Goal: Task Accomplishment & Management: Use online tool/utility

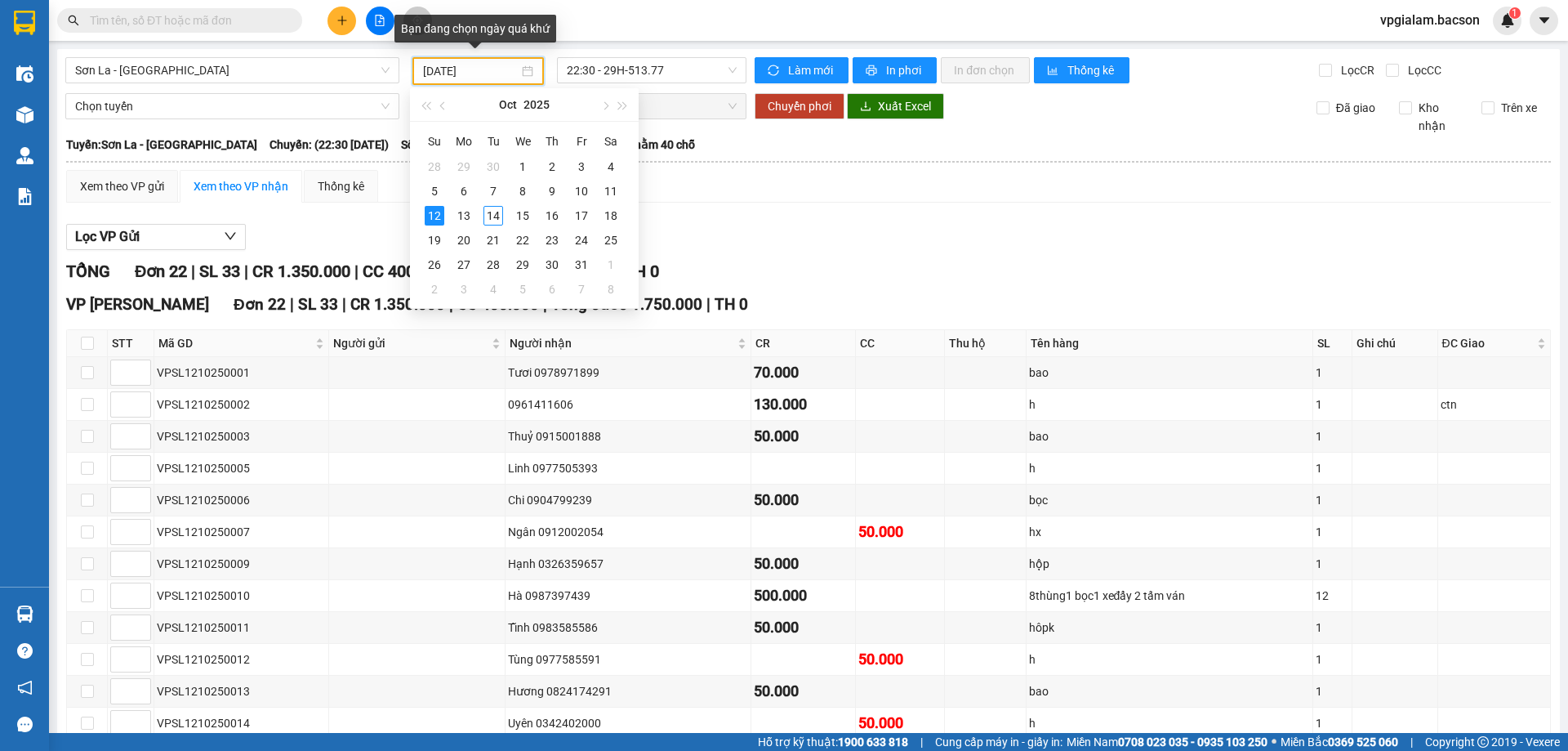
click at [473, 73] on input "[DATE]" at bounding box center [470, 71] width 95 height 18
click at [463, 213] on div "13" at bounding box center [463, 215] width 19 height 19
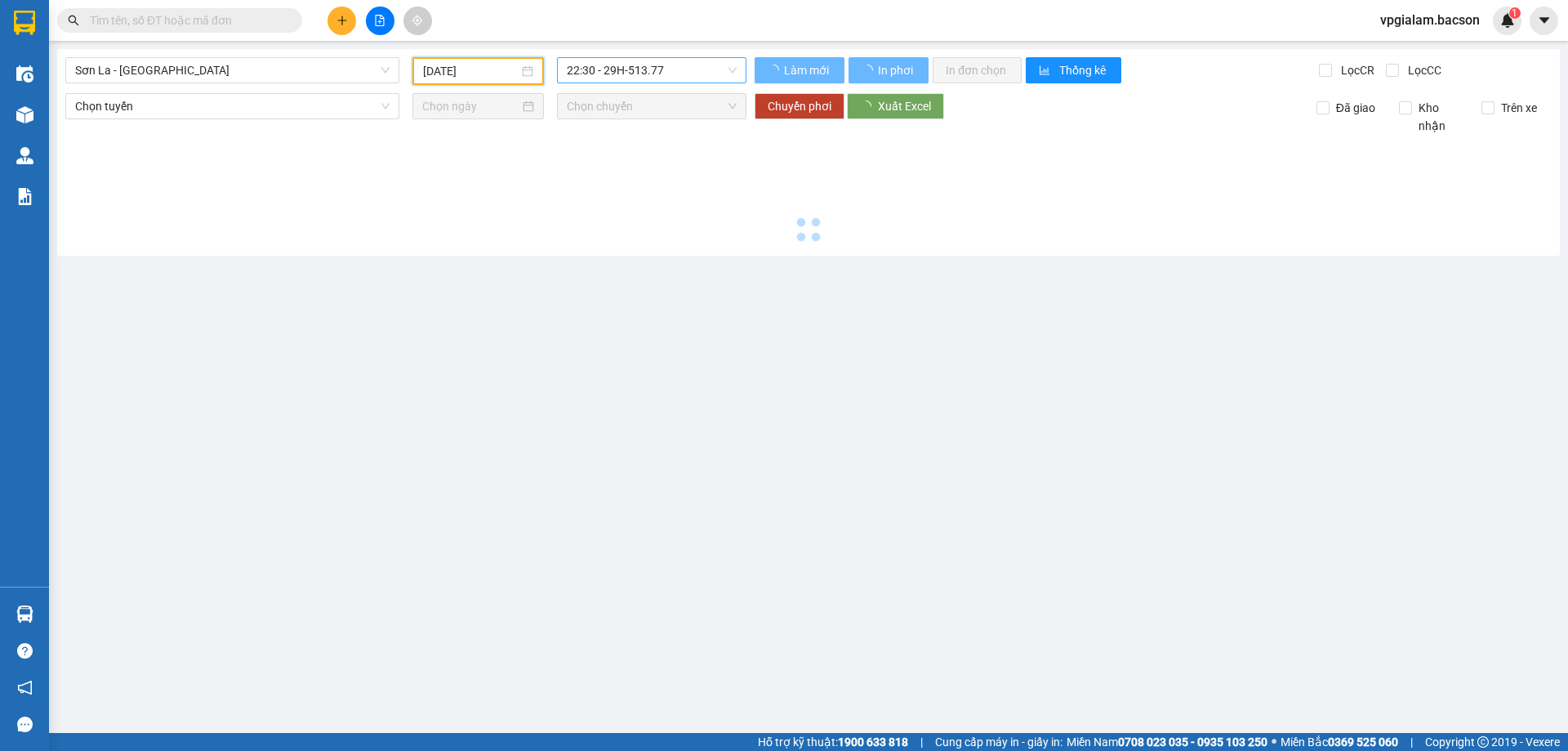
type input "[DATE]"
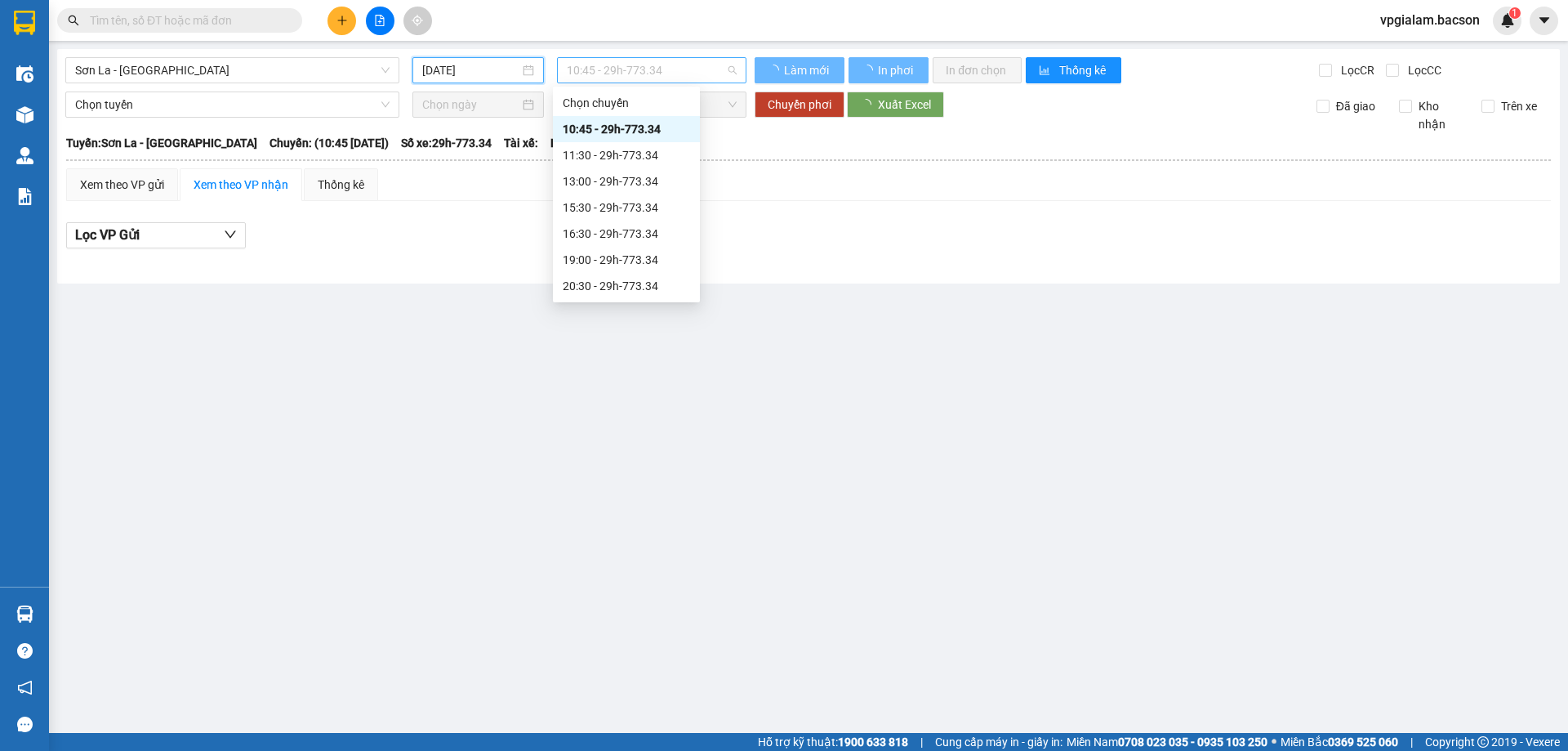
click at [656, 72] on span "10:45 - 29h-773.34" at bounding box center [652, 70] width 170 height 25
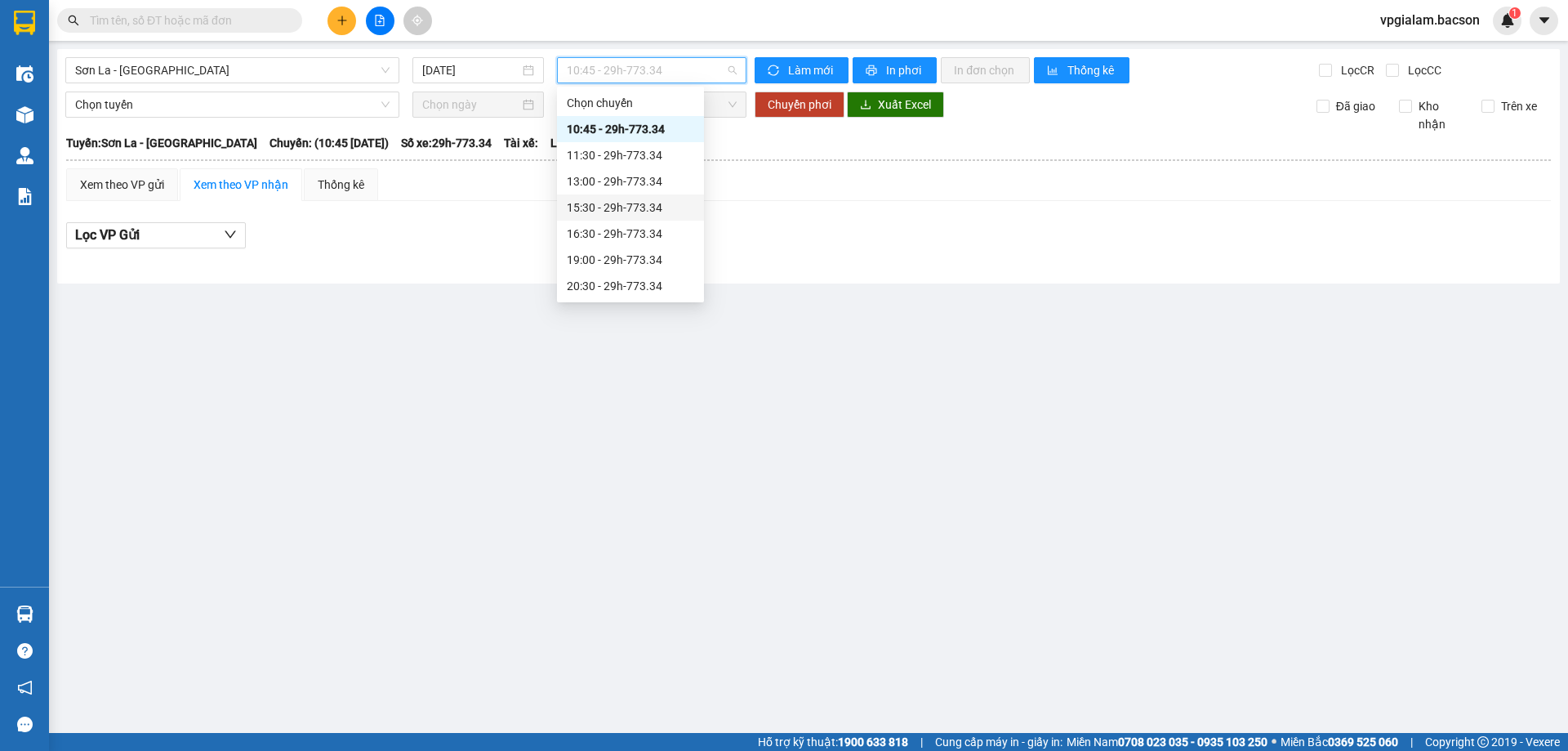
click at [623, 208] on div "15:30 - 29h-773.34" at bounding box center [630, 208] width 127 height 18
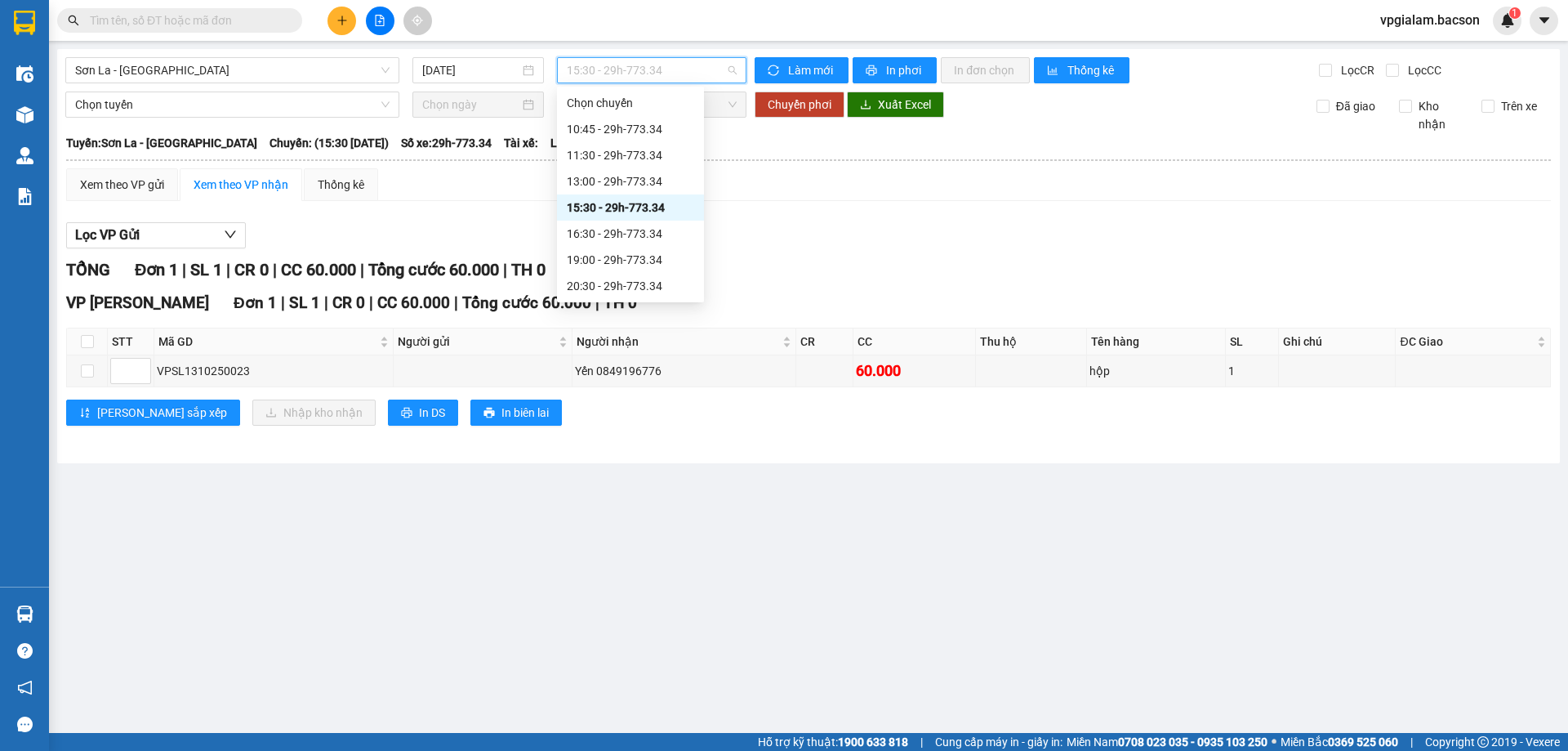
click at [635, 64] on span "15:30 - 29h-773.34" at bounding box center [652, 70] width 170 height 25
click at [611, 229] on div "21:30 - 29h-773.34" at bounding box center [630, 234] width 127 height 18
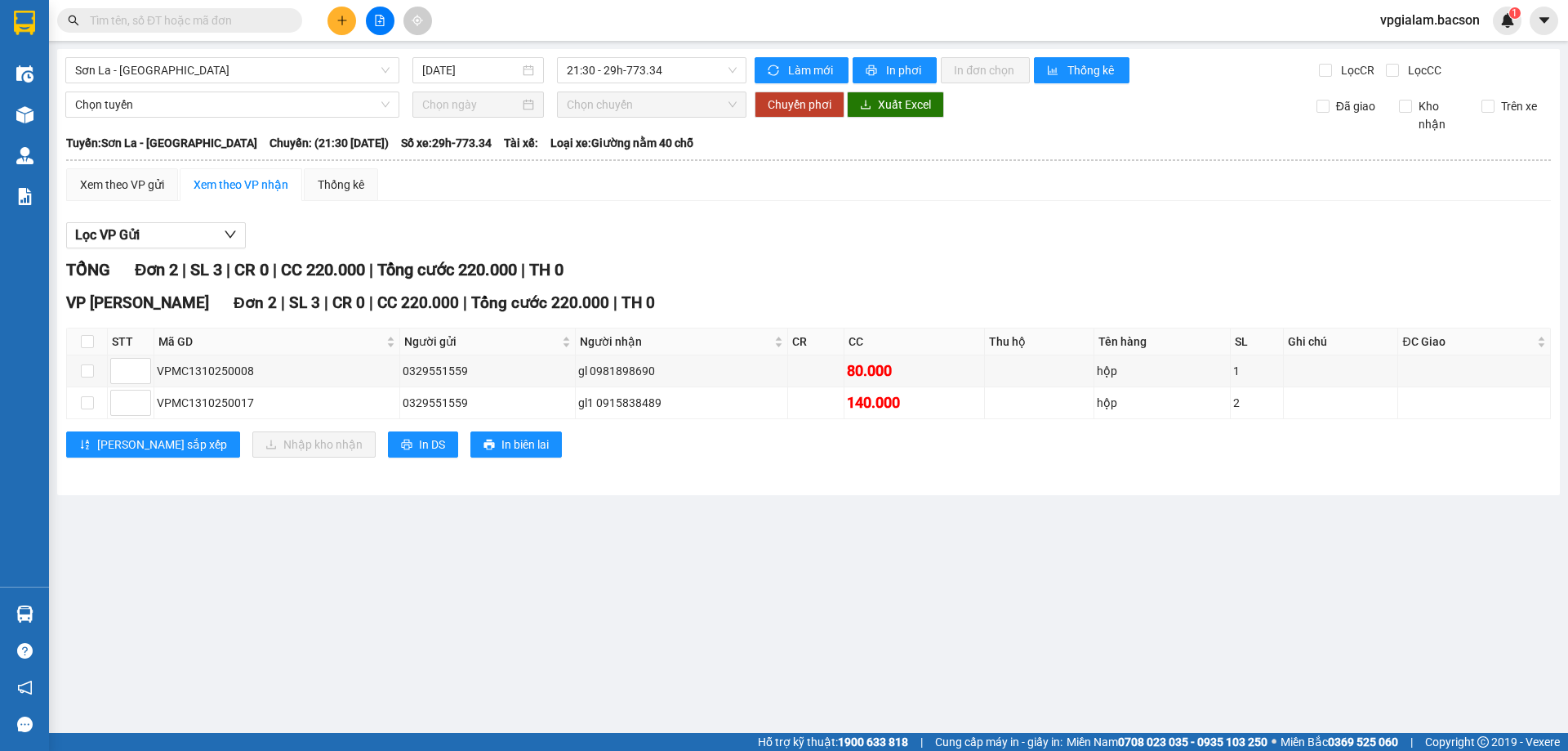
click at [600, 56] on div "[GEOGRAPHIC_DATA] [DATE] 21:30 - 29h-773.34 Làm mới In phơi In đơn chọn Thống k…" at bounding box center [807, 272] width 1502 height 446
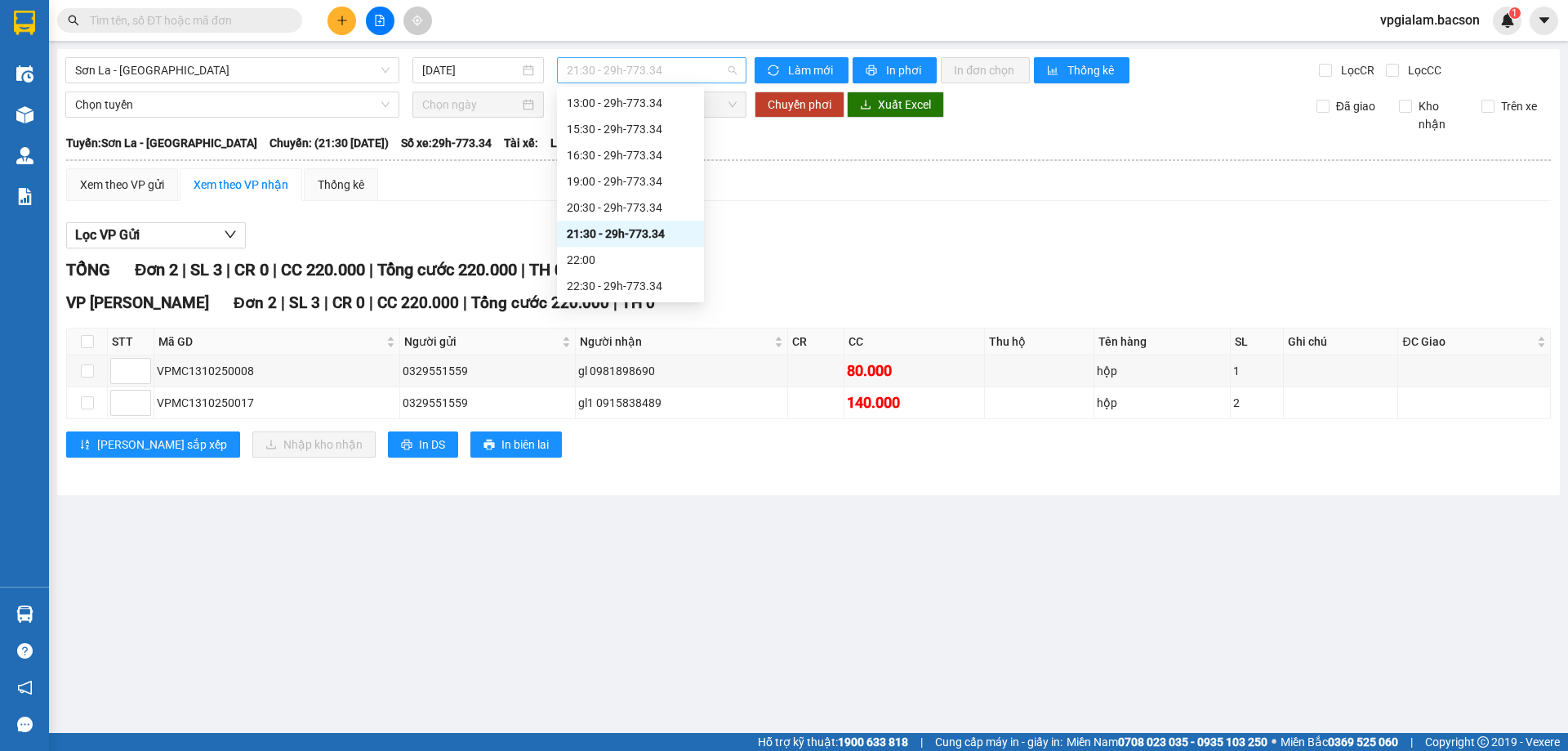
click at [598, 71] on span "21:30 - 29h-773.34" at bounding box center [652, 70] width 170 height 25
click at [618, 208] on div "15:30 - 29h-773.34" at bounding box center [630, 208] width 127 height 18
